Goal: Task Accomplishment & Management: Complete application form

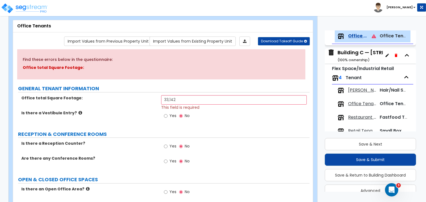
scroll to position [29, 0]
click at [165, 146] on input "Yes" at bounding box center [166, 146] width 4 height 6
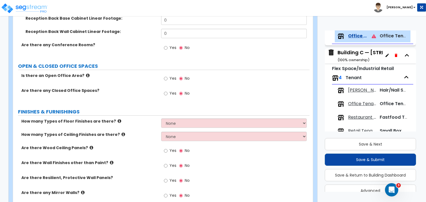
scroll to position [196, 0]
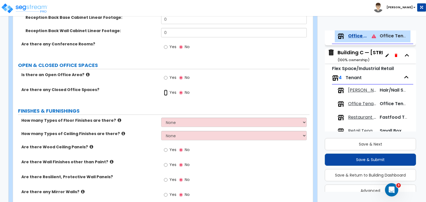
click at [165, 93] on input "Yes" at bounding box center [166, 93] width 4 height 6
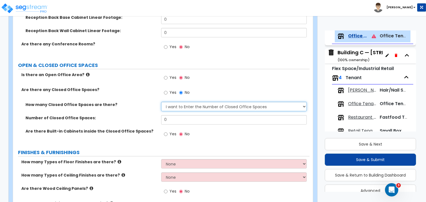
click at [176, 109] on select "I Don’t Know - Please Estimate for me I want to Enter the Number of Closed Offi…" at bounding box center [233, 106] width 145 height 9
select select "0"
click at [161, 102] on select "I Don’t Know - Please Estimate for me I want to Enter the Number of Closed Offi…" at bounding box center [233, 106] width 145 height 9
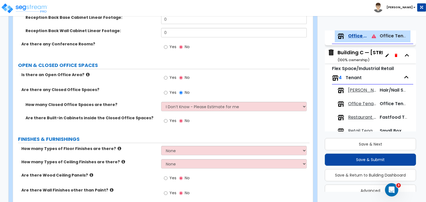
click at [143, 99] on div "Are there any Closed Office Spaces? Yes No" at bounding box center [161, 94] width 296 height 15
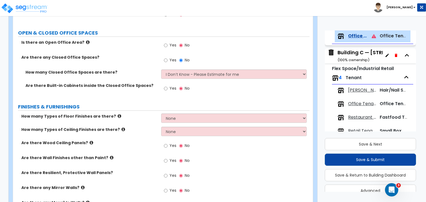
scroll to position [252, 0]
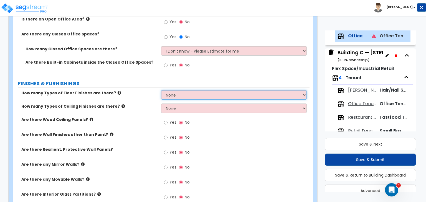
click at [182, 93] on select "None 1 2 3 4" at bounding box center [233, 94] width 145 height 9
select select "3"
click at [161, 90] on select "None 1 2 3 4" at bounding box center [233, 94] width 145 height 9
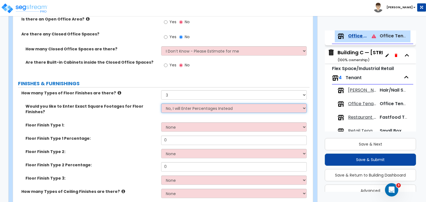
click at [181, 108] on select "No, I will Enter Percentages Instead Yes, I will Enter Exact Square Footages" at bounding box center [233, 108] width 145 height 9
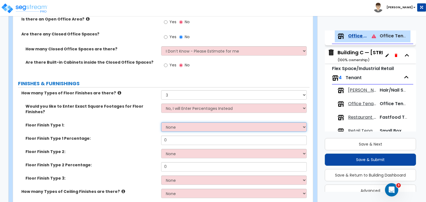
click at [173, 123] on select "None Tile Flooring Hardwood Flooring Resilient Laminate Flooring VCT Flooring S…" at bounding box center [233, 127] width 145 height 9
select select "5"
click at [161, 123] on select "None Tile Flooring Hardwood Flooring Resilient Laminate Flooring VCT Flooring S…" at bounding box center [233, 127] width 145 height 9
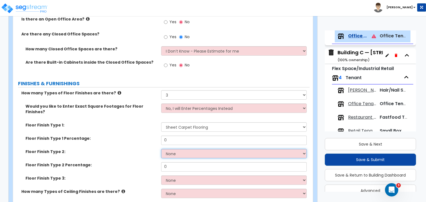
click at [184, 149] on select "None Tile Flooring Hardwood Flooring Resilient Laminate Flooring VCT Flooring S…" at bounding box center [233, 153] width 145 height 9
select select "4"
click at [161, 149] on select "None Tile Flooring Hardwood Flooring Resilient Laminate Flooring VCT Flooring S…" at bounding box center [233, 153] width 145 height 9
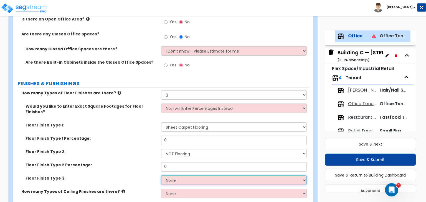
click at [183, 176] on select "None Tile Flooring Hardwood Flooring Resilient Laminate Flooring VCT Flooring S…" at bounding box center [233, 180] width 145 height 9
select select "3"
click at [161, 176] on select "None Tile Flooring Hardwood Flooring Resilient Laminate Flooring VCT Flooring S…" at bounding box center [233, 180] width 145 height 9
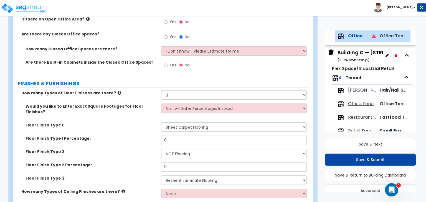
click at [120, 139] on div "Floor Finish Type 1 Percentage: 0" at bounding box center [161, 142] width 296 height 13
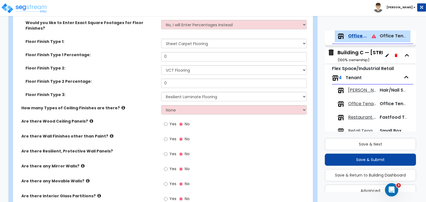
scroll to position [338, 0]
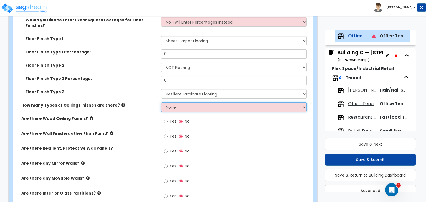
click at [168, 103] on select "None 1 2 3" at bounding box center [233, 107] width 145 height 9
select select "1"
click at [161, 103] on select "None 1 2 3" at bounding box center [233, 107] width 145 height 9
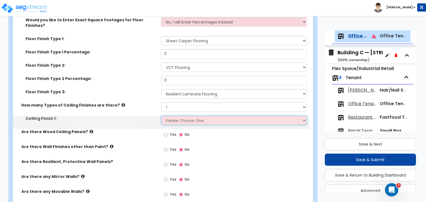
click at [176, 116] on select "Please Choose One Drop Ceiling Open Ceiling Drywall Ceiling" at bounding box center [233, 120] width 145 height 9
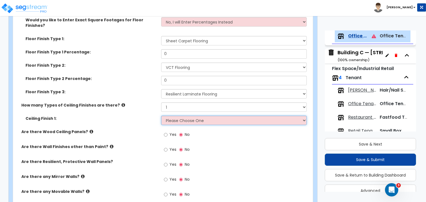
select select "1"
click at [161, 116] on select "Please Choose One Drop Ceiling Open Ceiling Drywall Ceiling" at bounding box center [233, 120] width 145 height 9
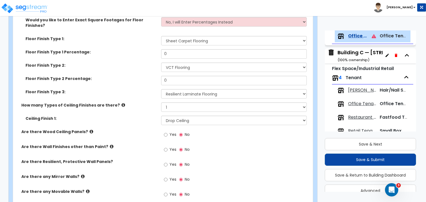
click at [136, 118] on div "Ceiling Finish 1: Please Choose One Drop Ceiling Open Ceiling Drywall Ceiling" at bounding box center [161, 122] width 296 height 13
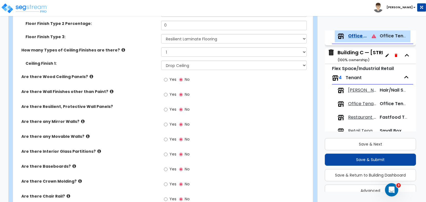
scroll to position [394, 0]
click at [164, 166] on input "Yes" at bounding box center [166, 169] width 4 height 6
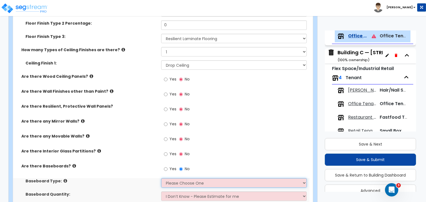
click at [172, 179] on select "Please Choose One Wood Vinyl Carpet Tile" at bounding box center [233, 183] width 145 height 9
select select "2"
click at [161, 179] on select "Please Choose One Wood Vinyl Carpet Tile" at bounding box center [233, 183] width 145 height 9
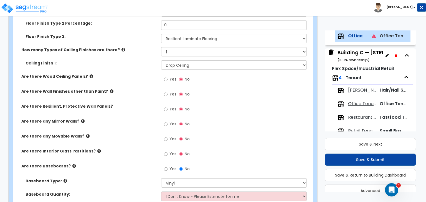
click at [118, 153] on div "Are there Interior Glass Partitions? Yes No" at bounding box center [161, 156] width 296 height 15
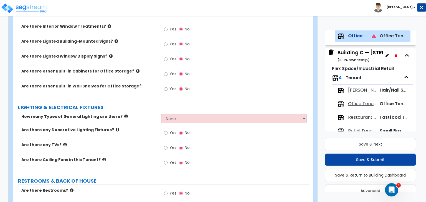
scroll to position [606, 0]
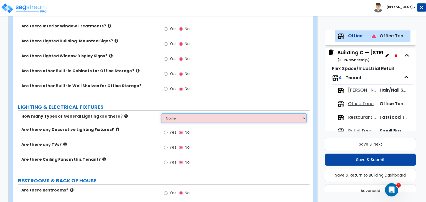
click at [173, 114] on select "None 1 2 3" at bounding box center [233, 118] width 145 height 9
select select "1"
click at [161, 114] on select "None 1 2 3" at bounding box center [233, 118] width 145 height 9
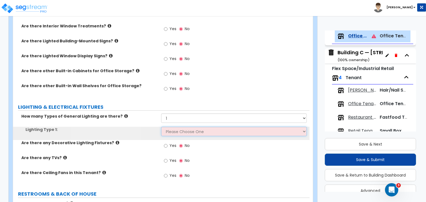
click at [181, 127] on select "Please Choose One LED Surface-Mounted LED Recessed Fluorescent Surface-Mounted …" at bounding box center [233, 131] width 145 height 9
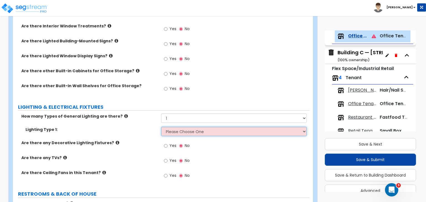
select select "4"
click at [161, 127] on select "Please Choose One LED Surface-Mounted LED Recessed Fluorescent Surface-Mounted …" at bounding box center [233, 131] width 145 height 9
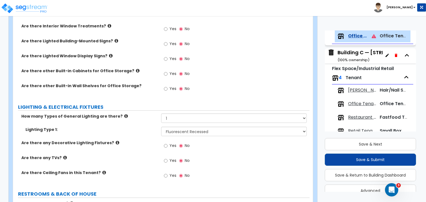
click at [145, 140] on label "Are there any Decorative Lighting Fixtures?" at bounding box center [89, 143] width 136 height 6
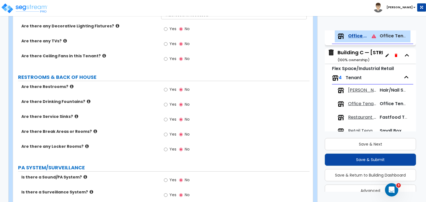
scroll to position [723, 0]
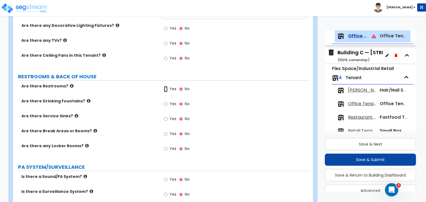
click at [166, 86] on input "Yes" at bounding box center [166, 89] width 4 height 6
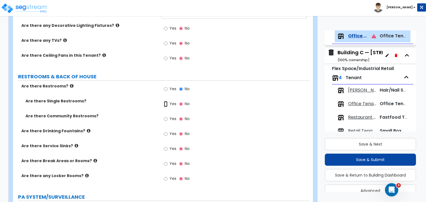
click at [165, 101] on input "Yes" at bounding box center [166, 104] width 4 height 6
radio input "true"
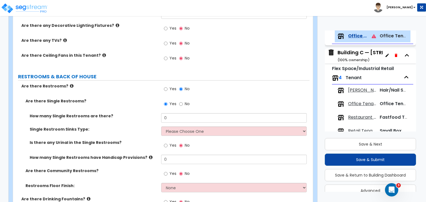
click at [135, 86] on div "Are there Restrooms? Yes No" at bounding box center [161, 90] width 296 height 15
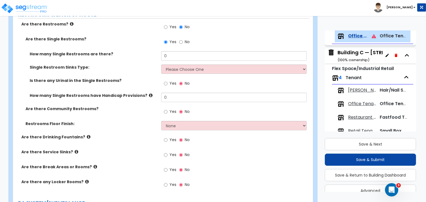
scroll to position [788, 0]
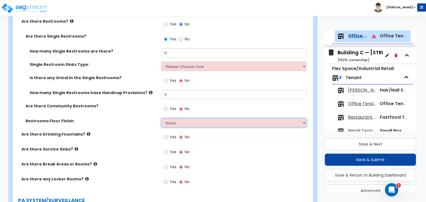
click at [168, 119] on select "None Tile Flooring Resilient Laminate Flooring VCT Flooring Sheet Vinyl Flooring" at bounding box center [233, 122] width 145 height 9
select select "1"
click at [161, 118] on select "None Tile Flooring Resilient Laminate Flooring VCT Flooring Sheet Vinyl Flooring" at bounding box center [233, 122] width 145 height 9
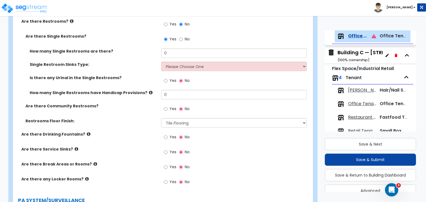
click at [141, 119] on div "Restrooms Floor Finish: None Tile Flooring Resilient Laminate Flooring VCT Floo…" at bounding box center [161, 124] width 296 height 13
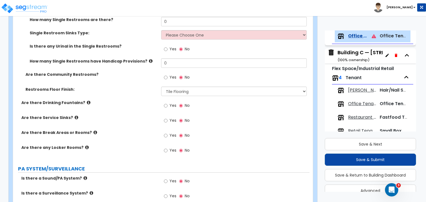
click at [141, 130] on label "Are there Break Areas or Rooms?" at bounding box center [89, 133] width 136 height 6
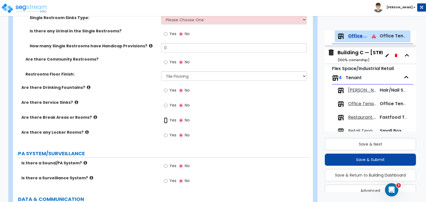
click at [165, 118] on input "Yes" at bounding box center [166, 121] width 4 height 6
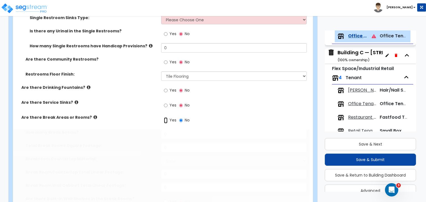
click at [165, 118] on input "Yes" at bounding box center [166, 121] width 4 height 6
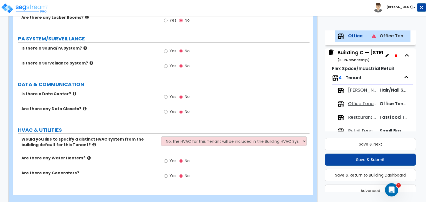
scroll to position [1147, 0]
click at [166, 109] on input "Yes" at bounding box center [166, 112] width 4 height 6
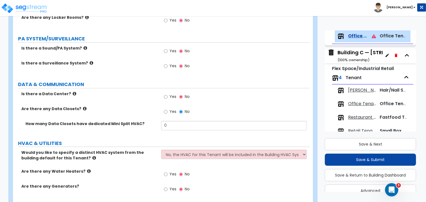
click at [133, 91] on label "Is there a Data Center?" at bounding box center [89, 94] width 136 height 6
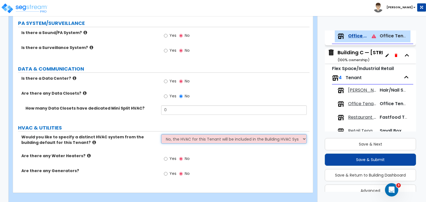
click at [175, 135] on select "No, the HVAC for this Tenant will be included in the Building HVAC System Yes, …" at bounding box center [233, 139] width 145 height 9
select select "1"
click at [161, 135] on select "No, the HVAC for this Tenant will be included in the Building HVAC System Yes, …" at bounding box center [233, 139] width 145 height 9
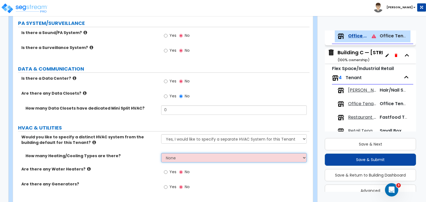
click at [176, 153] on select "None 1 2 3" at bounding box center [233, 157] width 145 height 9
select select "1"
click at [161, 153] on select "None 1 2 3" at bounding box center [233, 157] width 145 height 9
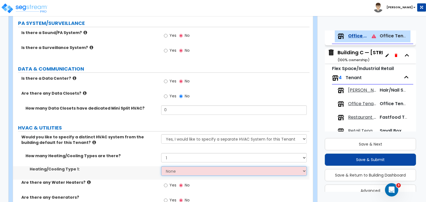
click at [179, 167] on select "None Heat Only Centralized Heating & Cooling Thru Wall Air Conditioners Mini Sp…" at bounding box center [233, 171] width 145 height 9
select select "2"
click at [161, 167] on select "None Heat Only Centralized Heating & Cooling Thru Wall Air Conditioners Mini Sp…" at bounding box center [233, 171] width 145 height 9
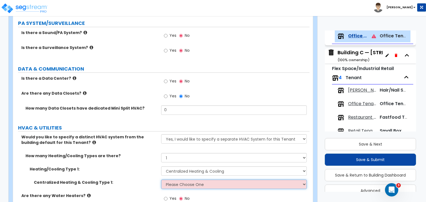
click at [183, 180] on select "Please Choose One Rooftop Unit Furnace-Condenser Forced Air Split Heating/Cooli…" at bounding box center [233, 184] width 145 height 9
select select "1"
click at [161, 180] on select "Please Choose One Rooftop Unit Furnace-Condenser Forced Air Split Heating/Cooli…" at bounding box center [233, 184] width 145 height 9
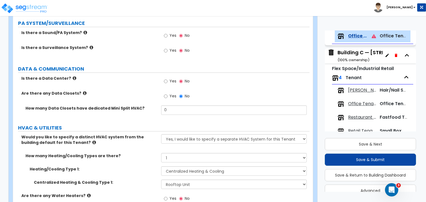
click at [132, 153] on label "How many Heating/Cooling Types are there?" at bounding box center [91, 156] width 131 height 6
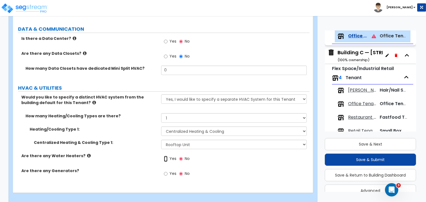
click at [165, 156] on input "Yes" at bounding box center [166, 159] width 4 height 6
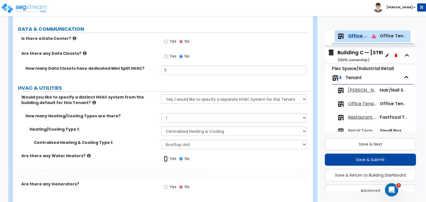
click at [165, 156] on input "Yes" at bounding box center [166, 159] width 4 height 6
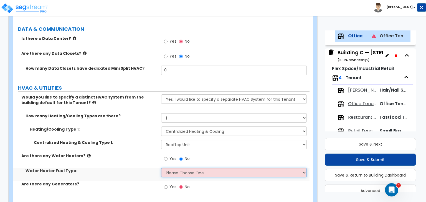
click at [170, 168] on select "Please Choose One Gas Electric" at bounding box center [233, 172] width 145 height 9
select select "2"
click at [161, 168] on select "Please Choose One Gas Electric" at bounding box center [233, 172] width 145 height 9
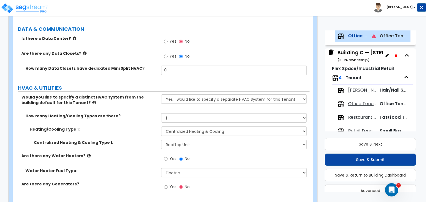
click at [136, 155] on div "Are there any Water Heaters? Yes No" at bounding box center [161, 160] width 296 height 15
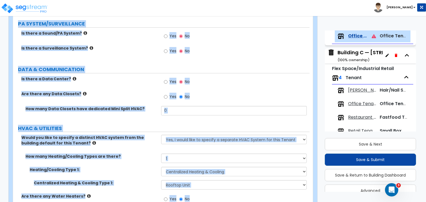
scroll to position [1216, 0]
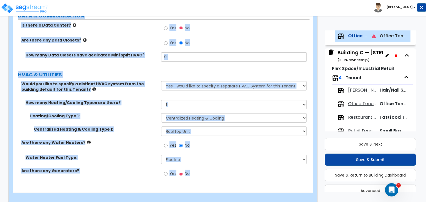
drag, startPoint x: 16, startPoint y: 115, endPoint x: 329, endPoint y: 215, distance: 328.8
copy div "LOREMIP DOLORS AMETCONSECT Adipis elits Doeius Tempori: Utla etdol ma aliquaen …"
click at [129, 105] on div "How many Heating/Cooling Types are there? None 1 2 3" at bounding box center [161, 106] width 296 height 13
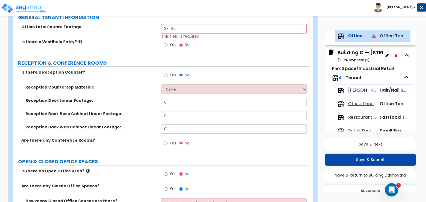
scroll to position [100, 0]
